Goal: Manage account settings

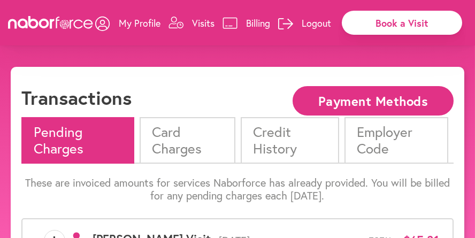
click at [202, 25] on p "Visits" at bounding box center [203, 23] width 22 height 13
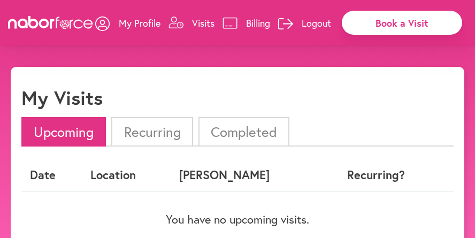
click at [129, 26] on p "My Profile" at bounding box center [140, 23] width 42 height 13
select select "*"
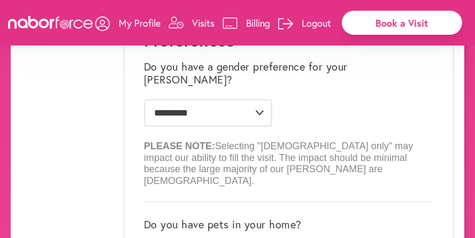
scroll to position [188, 0]
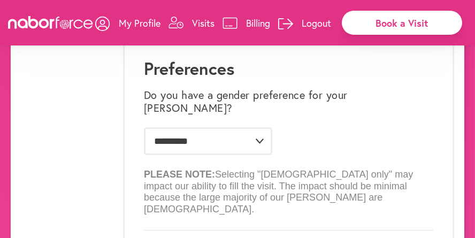
click at [133, 24] on p "My Profile" at bounding box center [140, 23] width 42 height 13
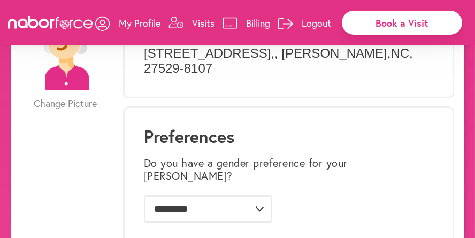
scroll to position [0, 0]
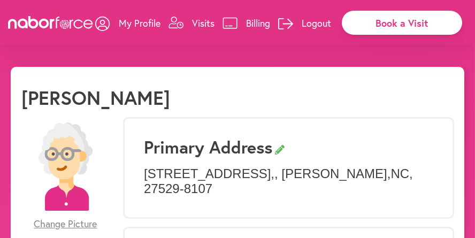
click at [254, 24] on p "Billing" at bounding box center [258, 23] width 24 height 13
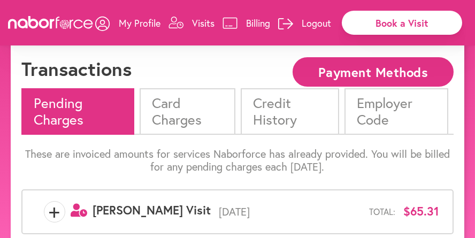
scroll to position [67, 0]
